Goal: Use online tool/utility

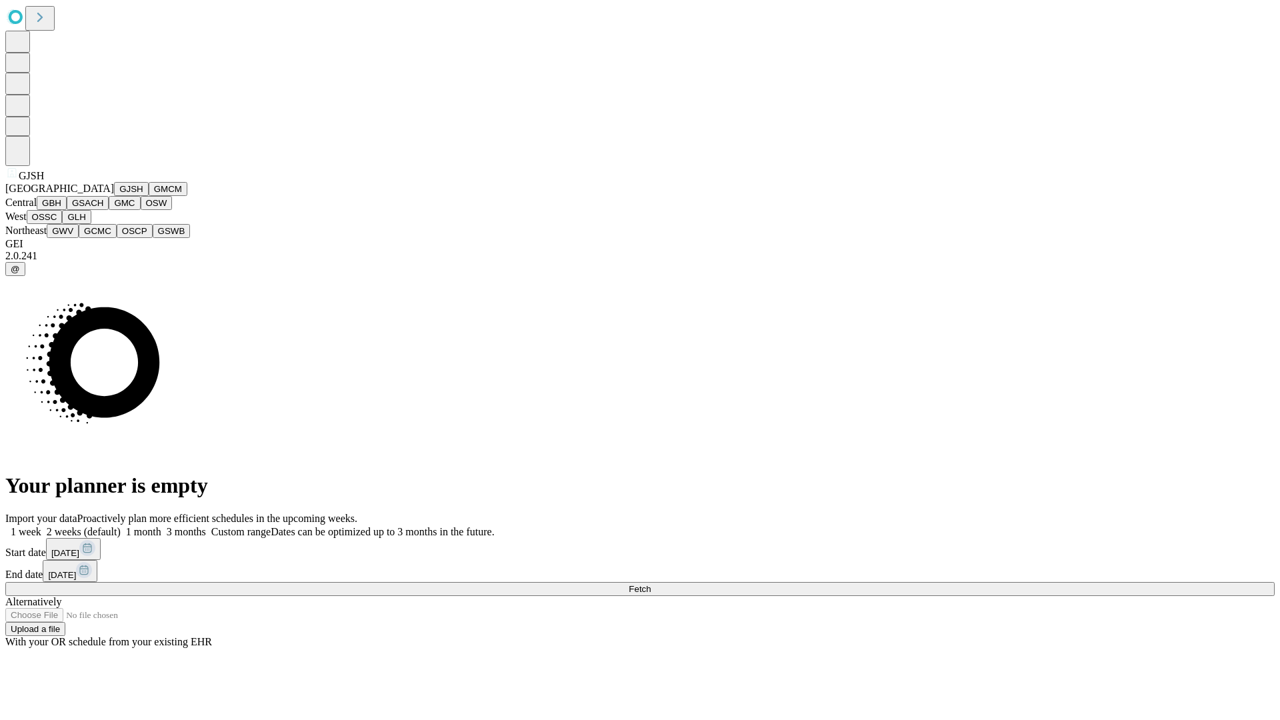
click at [114, 196] on button "GJSH" at bounding box center [131, 189] width 35 height 14
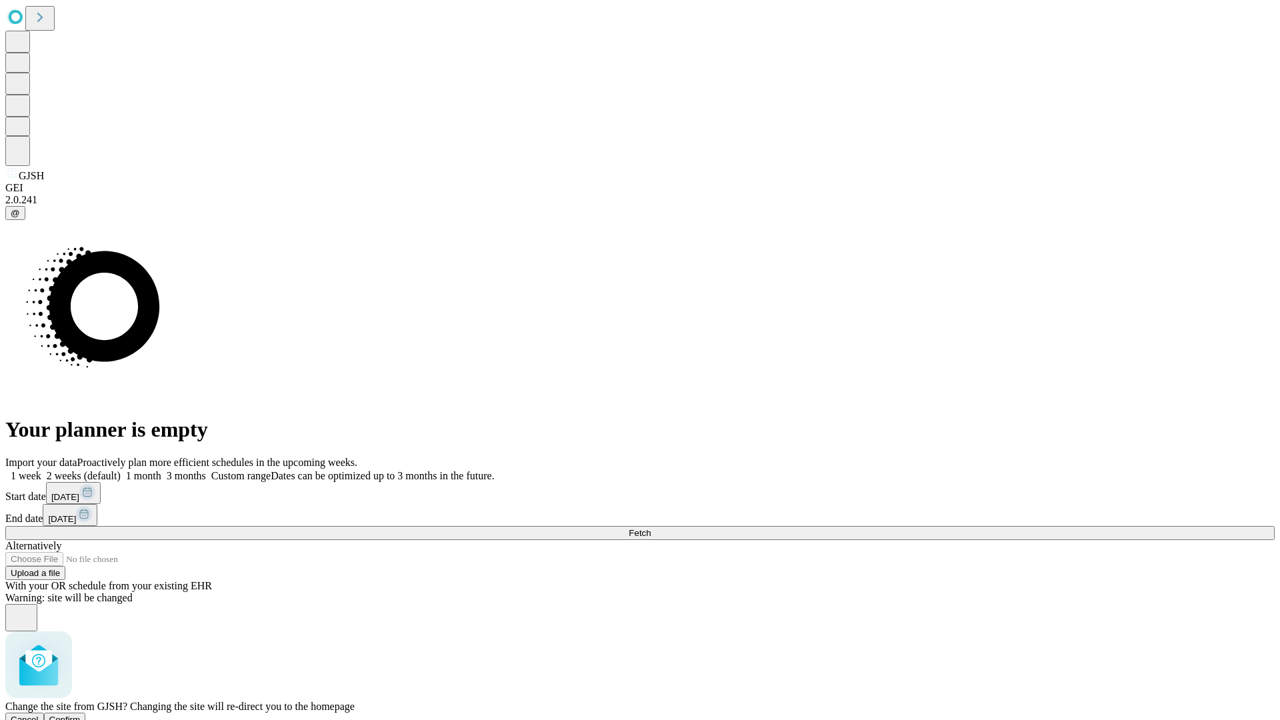
click at [81, 714] on span "Confirm" at bounding box center [64, 719] width 31 height 10
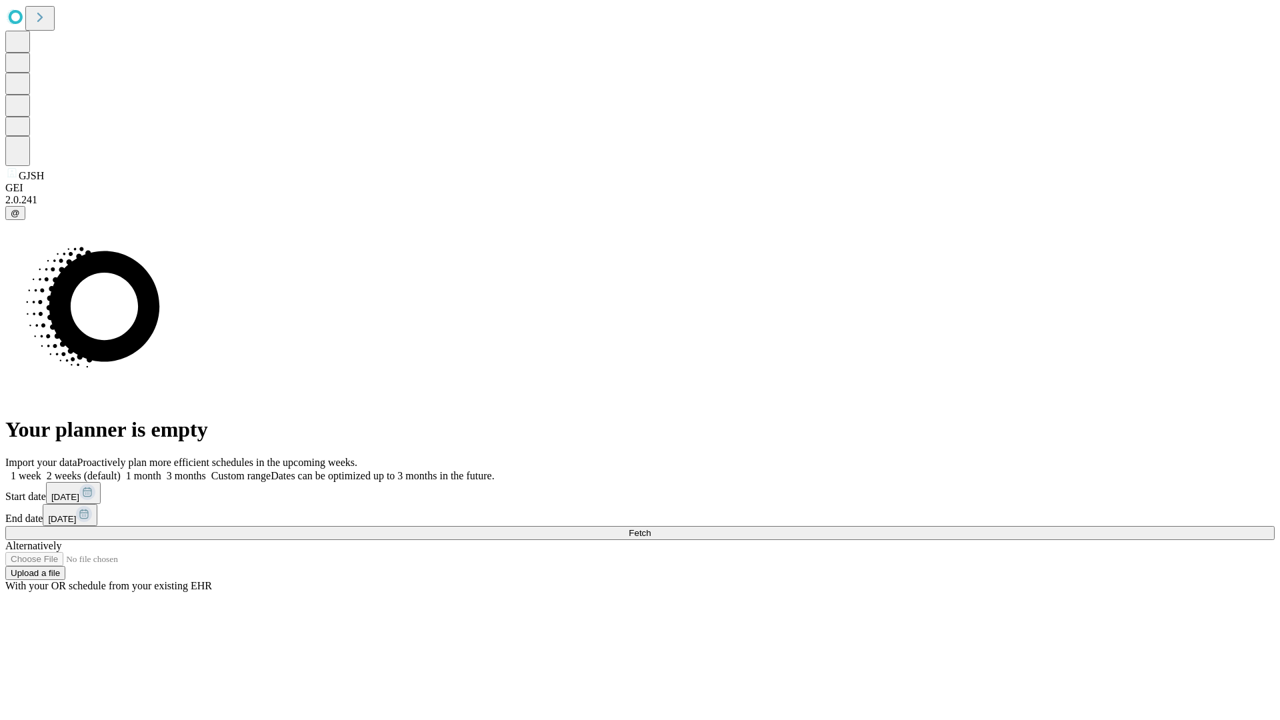
click at [161, 470] on label "1 month" at bounding box center [141, 475] width 41 height 11
click at [650, 528] on span "Fetch" at bounding box center [639, 533] width 22 height 10
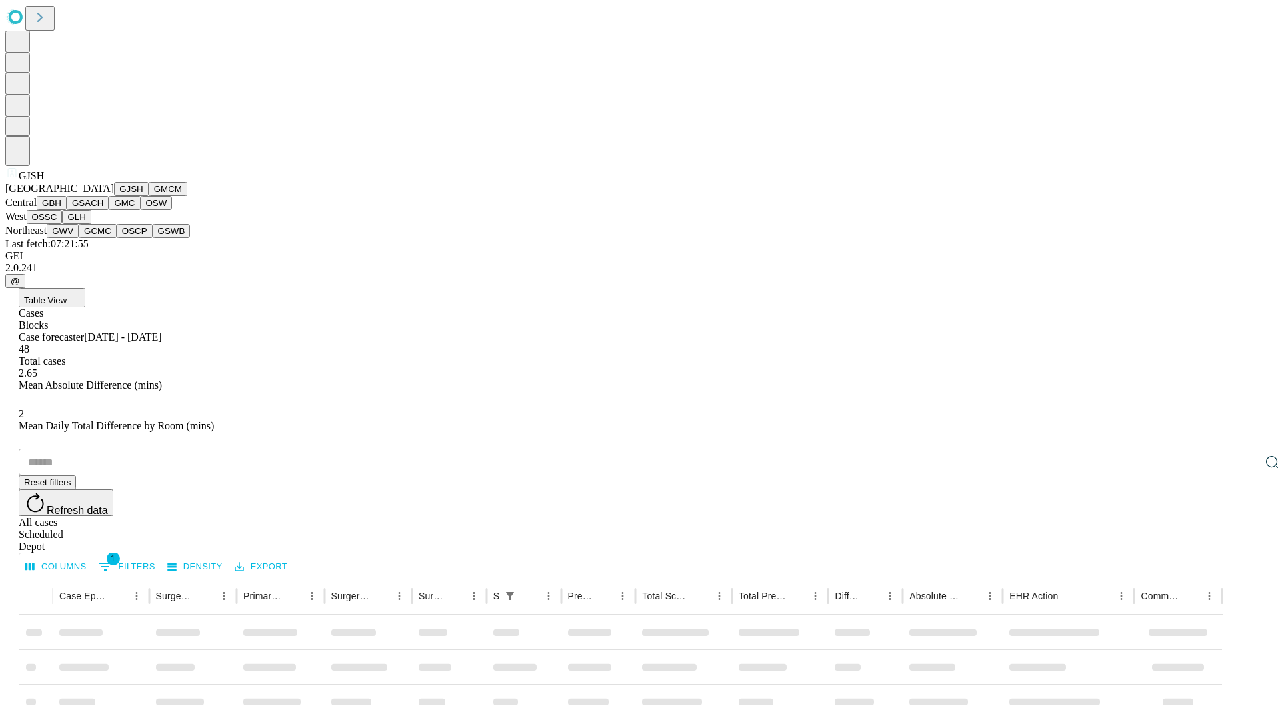
click at [149, 196] on button "GMCM" at bounding box center [168, 189] width 39 height 14
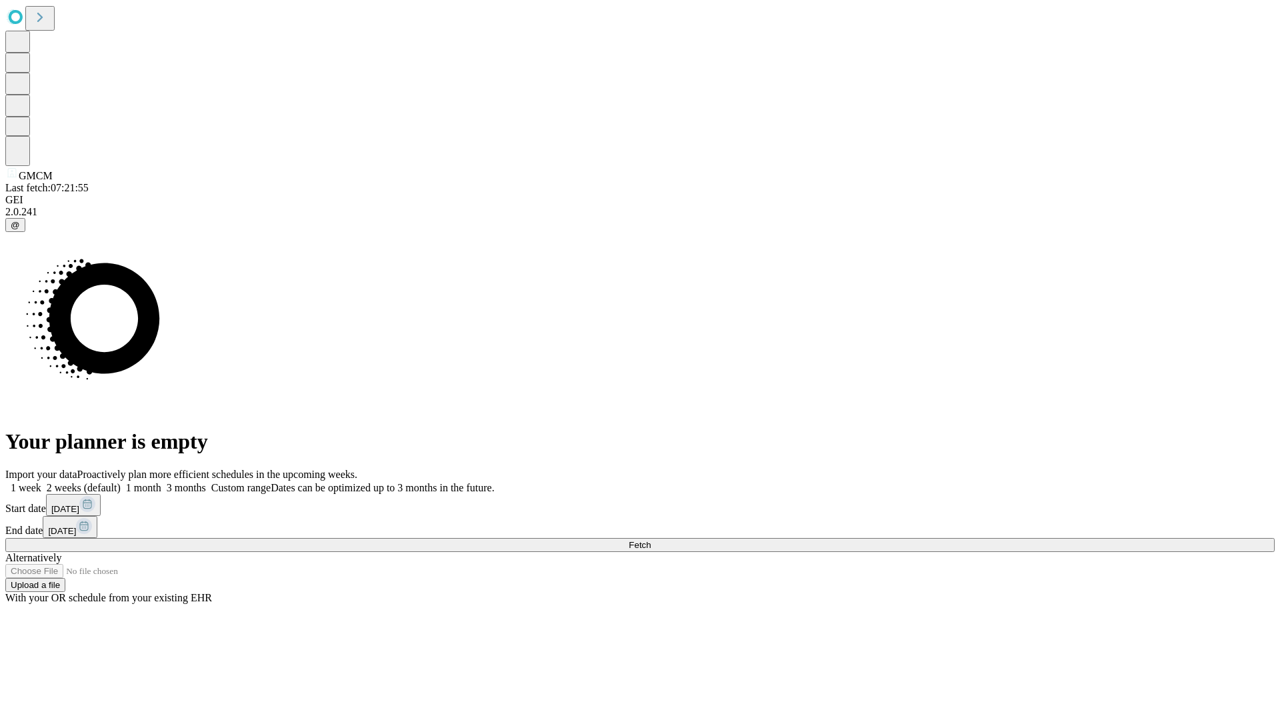
click at [161, 482] on label "1 month" at bounding box center [141, 487] width 41 height 11
click at [650, 540] on span "Fetch" at bounding box center [639, 545] width 22 height 10
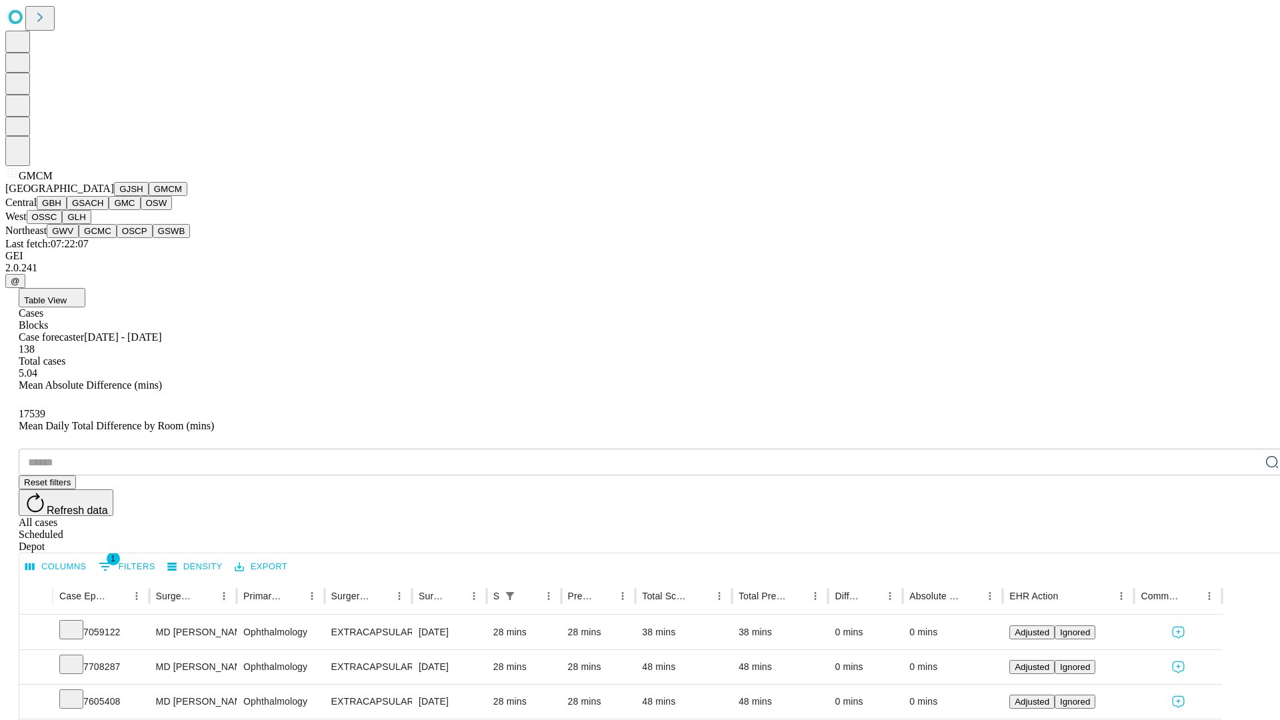
click at [67, 210] on button "GBH" at bounding box center [52, 203] width 30 height 14
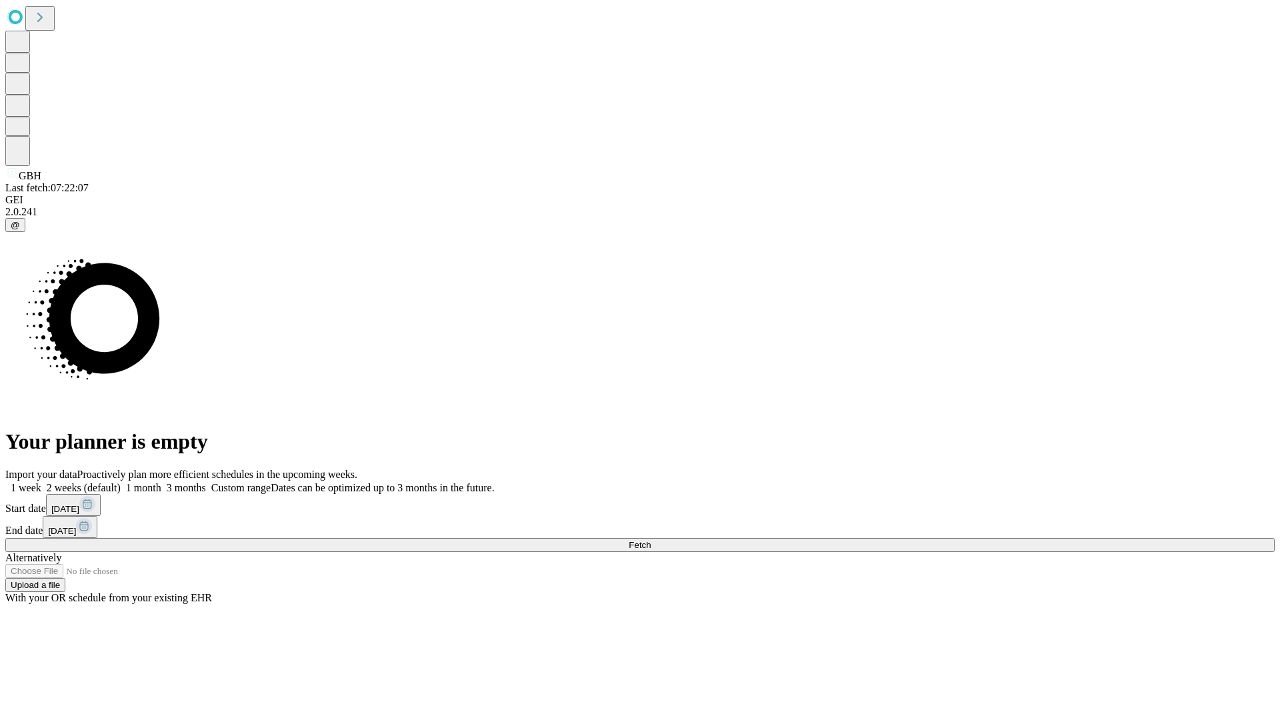
click at [161, 482] on label "1 month" at bounding box center [141, 487] width 41 height 11
click at [650, 540] on span "Fetch" at bounding box center [639, 545] width 22 height 10
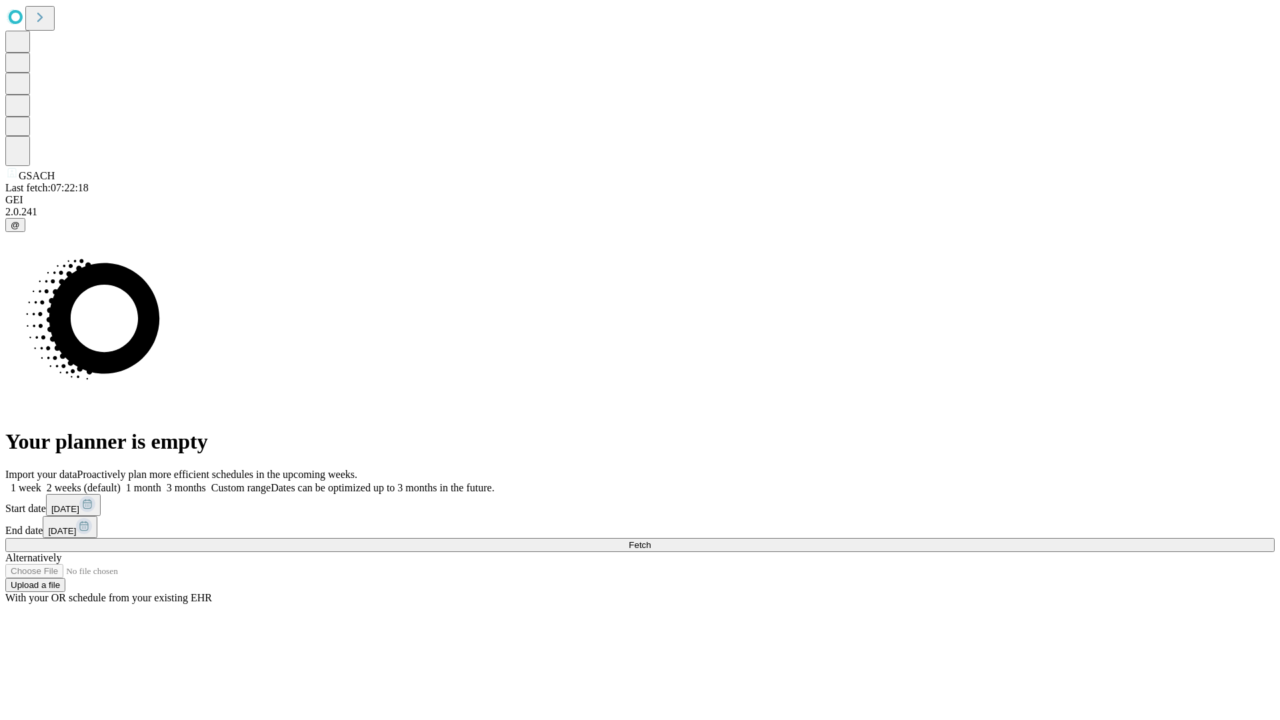
click at [650, 540] on span "Fetch" at bounding box center [639, 545] width 22 height 10
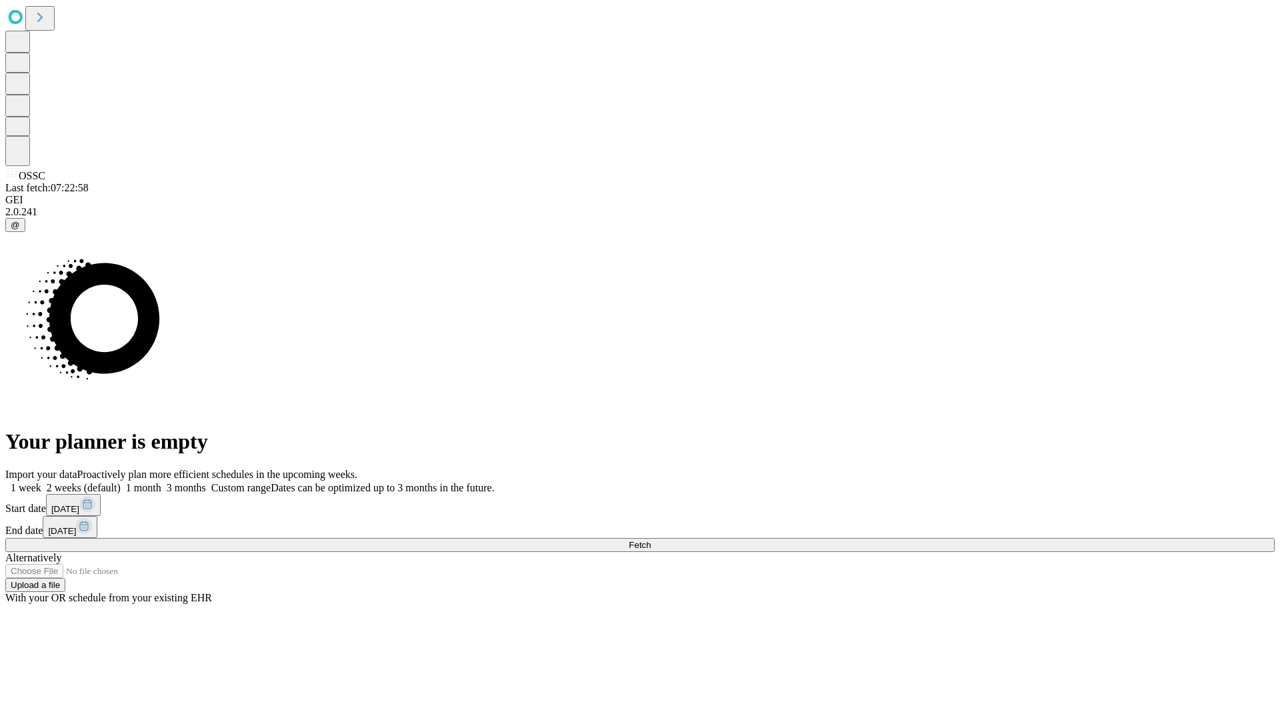
click at [161, 482] on label "1 month" at bounding box center [141, 487] width 41 height 11
click at [650, 540] on span "Fetch" at bounding box center [639, 545] width 22 height 10
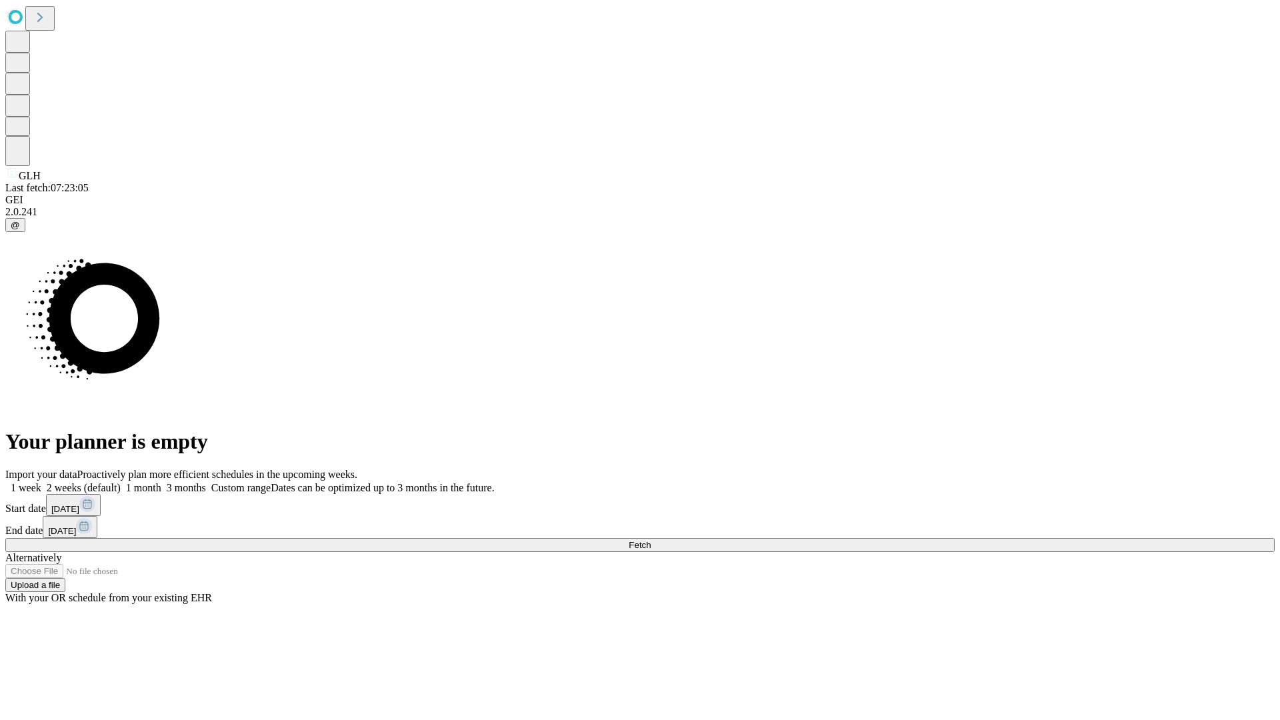
click at [650, 540] on span "Fetch" at bounding box center [639, 545] width 22 height 10
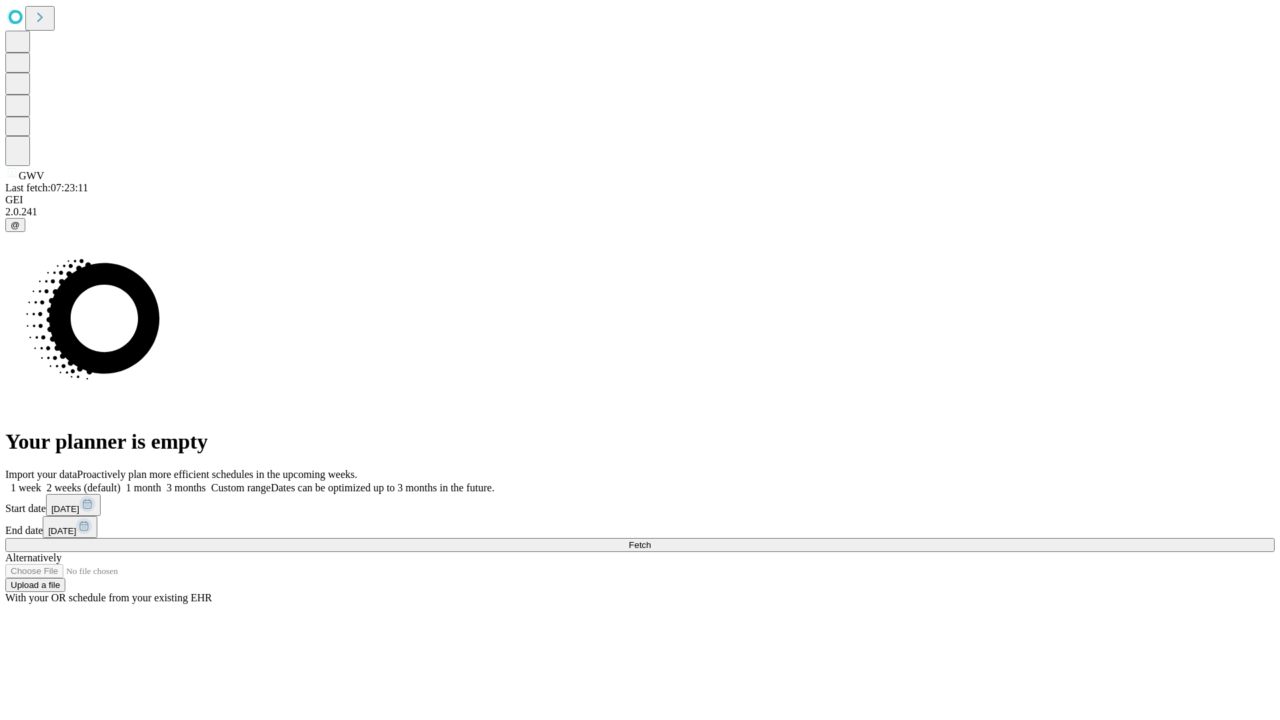
click at [161, 482] on label "1 month" at bounding box center [141, 487] width 41 height 11
click at [650, 540] on span "Fetch" at bounding box center [639, 545] width 22 height 10
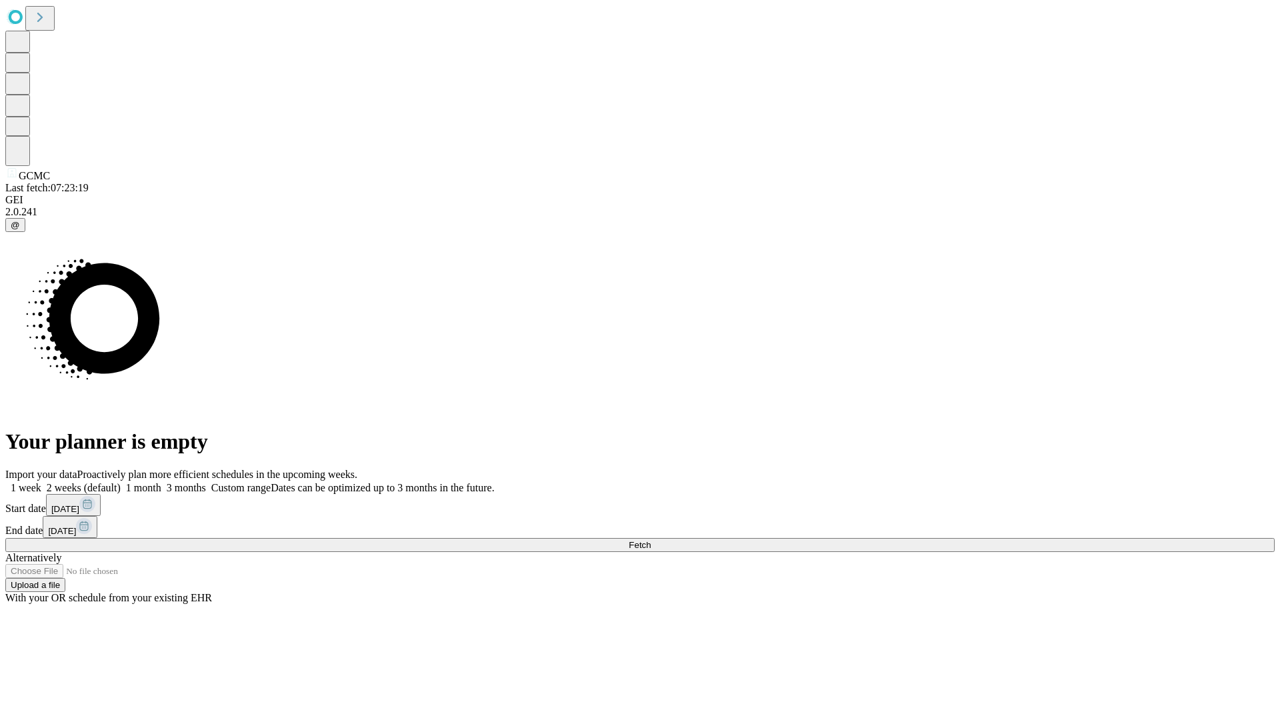
click at [161, 482] on label "1 month" at bounding box center [141, 487] width 41 height 11
click at [650, 540] on span "Fetch" at bounding box center [639, 545] width 22 height 10
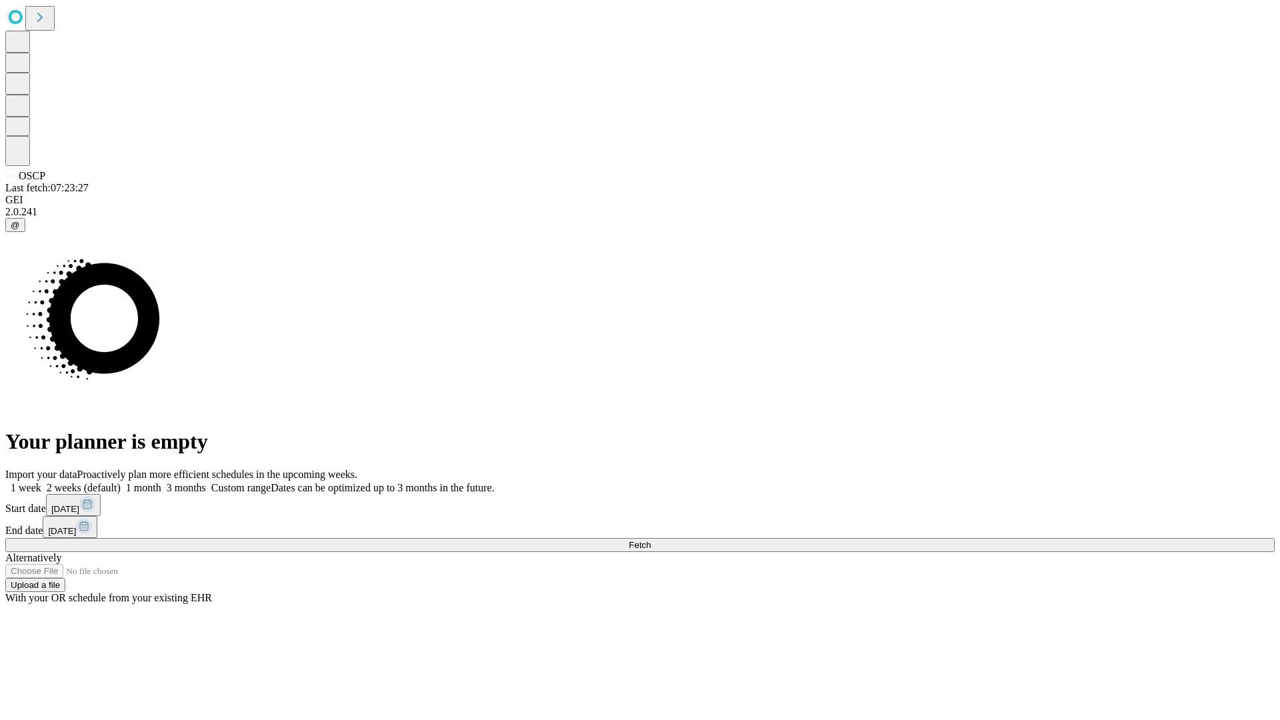
click at [161, 482] on label "1 month" at bounding box center [141, 487] width 41 height 11
click at [650, 540] on span "Fetch" at bounding box center [639, 545] width 22 height 10
